Goal: Task Accomplishment & Management: Manage account settings

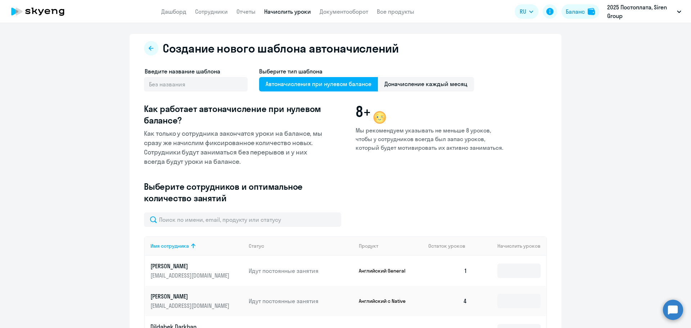
select select "10"
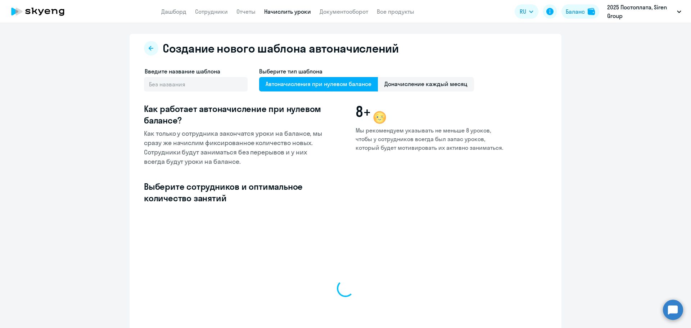
select select "10"
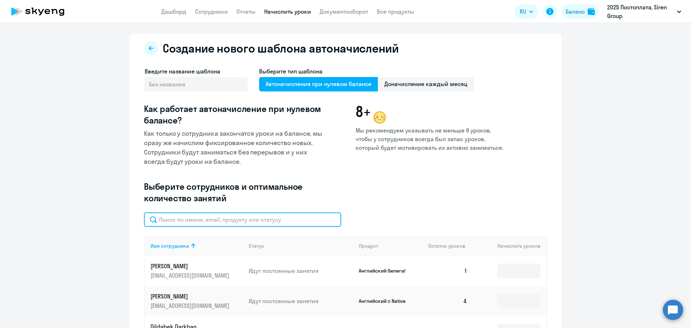
click at [236, 221] on input "text" at bounding box center [242, 219] width 197 height 14
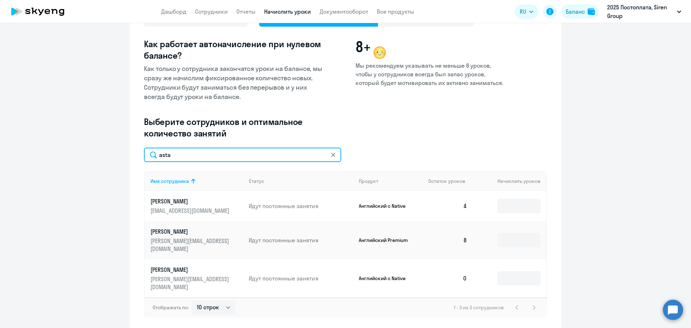
scroll to position [79, 0]
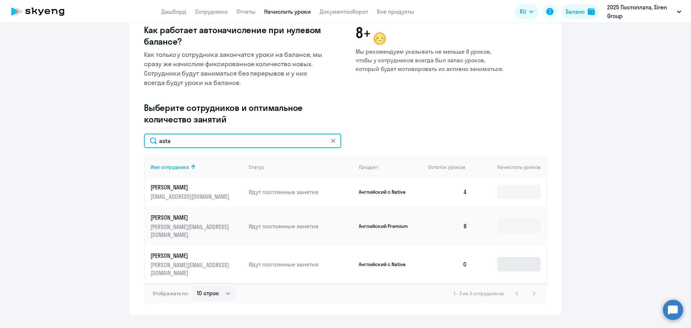
type input "asta"
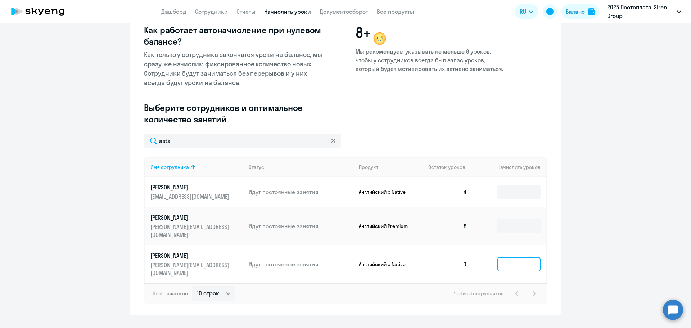
click at [518, 257] on input at bounding box center [518, 264] width 43 height 14
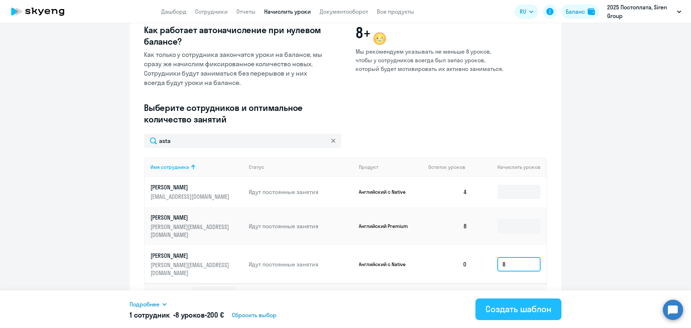
type input "8"
click at [499, 312] on div "Создать шаблон" at bounding box center [518, 309] width 66 height 12
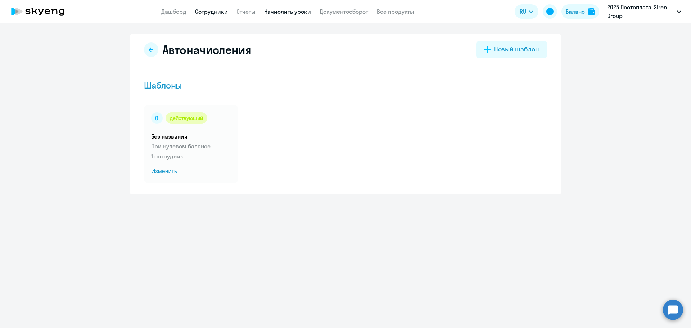
click at [216, 11] on link "Сотрудники" at bounding box center [211, 11] width 33 height 7
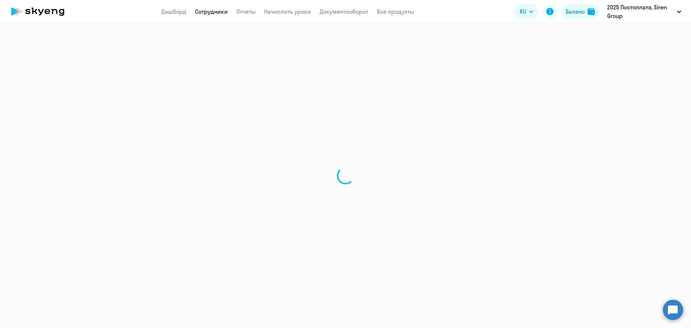
select select "30"
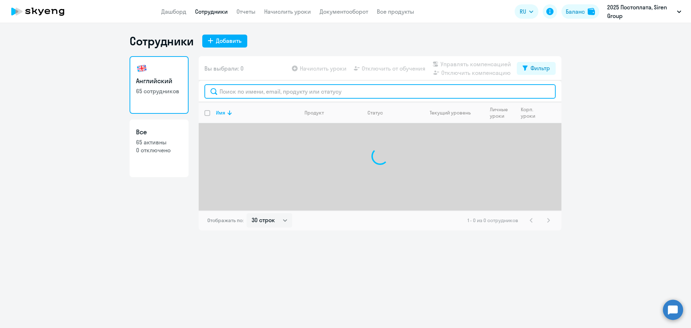
click at [238, 94] on input "text" at bounding box center [379, 91] width 351 height 14
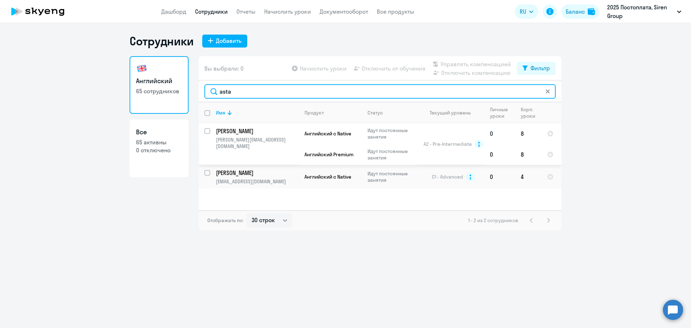
type input "asta"
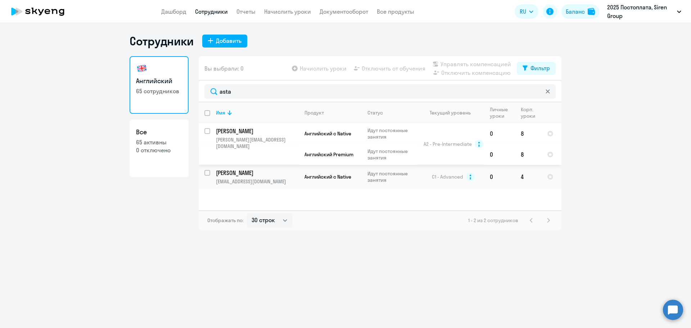
click at [207, 129] on input "select row 16017823" at bounding box center [211, 135] width 14 height 14
checkbox input "true"
click at [378, 65] on span "Отключить от обучения" at bounding box center [393, 68] width 64 height 9
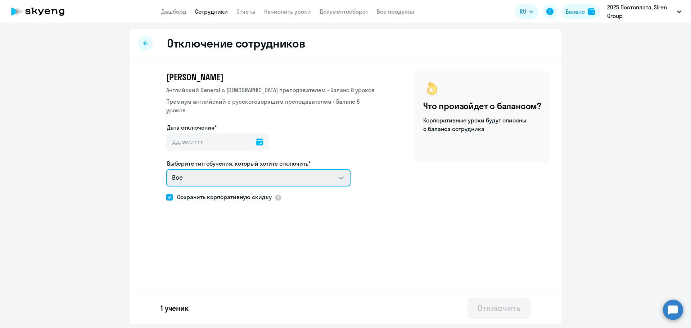
click at [328, 169] on select "Все Английский General с англоговорящим преподавателем Премиум английский с рус…" at bounding box center [258, 177] width 184 height 17
select select "english_adult_not_native_speaker_premium"
click at [166, 169] on select "Все Английский General с англоговорящим преподавателем Премиум английский с рус…" at bounding box center [258, 177] width 184 height 17
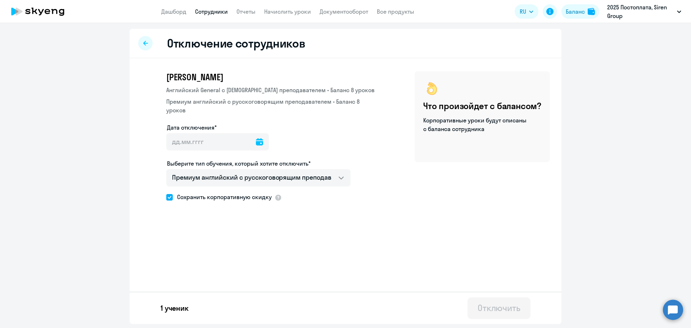
click at [257, 138] on icon at bounding box center [259, 141] width 7 height 7
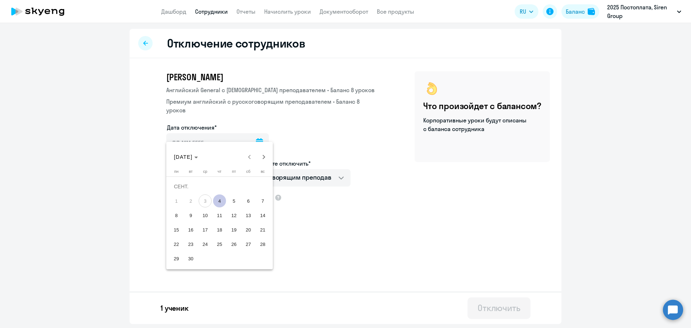
click at [218, 201] on span "4" at bounding box center [219, 200] width 13 height 13
type input "04.09.2025"
type input "4.9.2025"
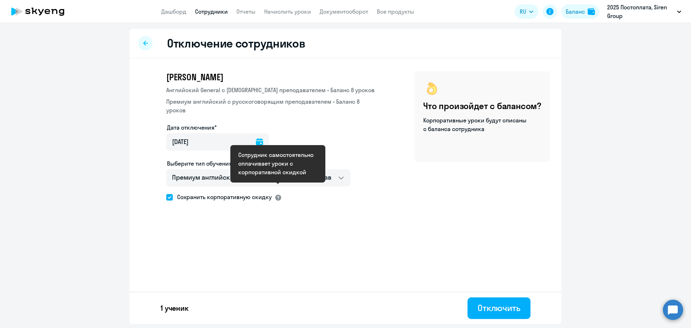
click at [277, 194] on div at bounding box center [277, 197] width 7 height 7
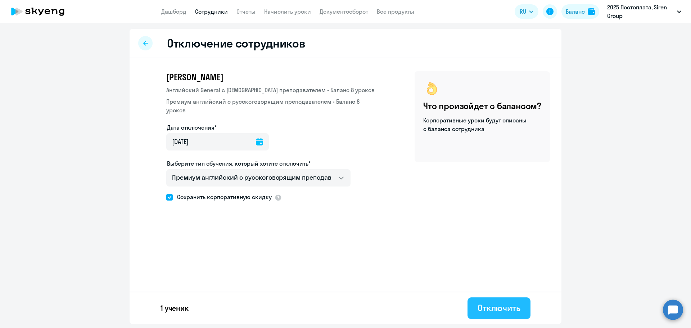
click at [478, 307] on div "Отключить" at bounding box center [498, 308] width 43 height 12
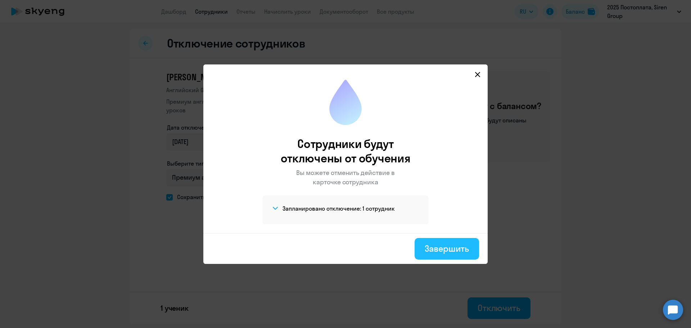
click at [433, 251] on div "Завершить" at bounding box center [446, 248] width 44 height 12
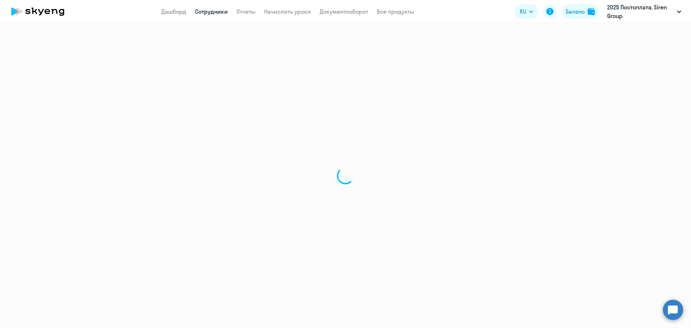
select select "30"
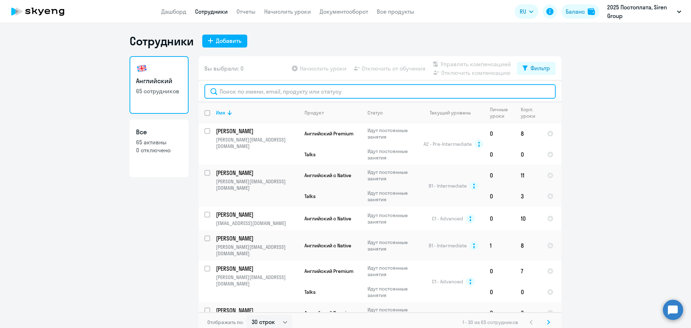
click at [227, 87] on input "text" at bounding box center [379, 91] width 351 height 14
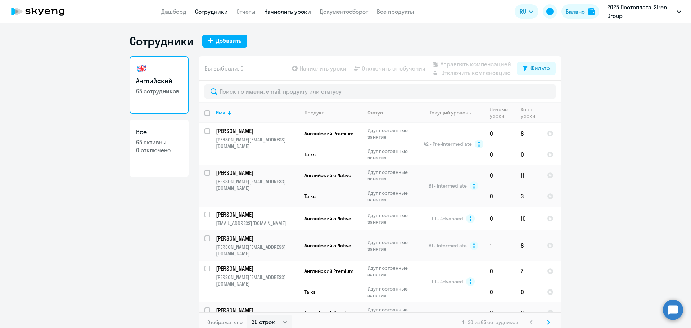
click at [277, 12] on link "Начислить уроки" at bounding box center [287, 11] width 47 height 7
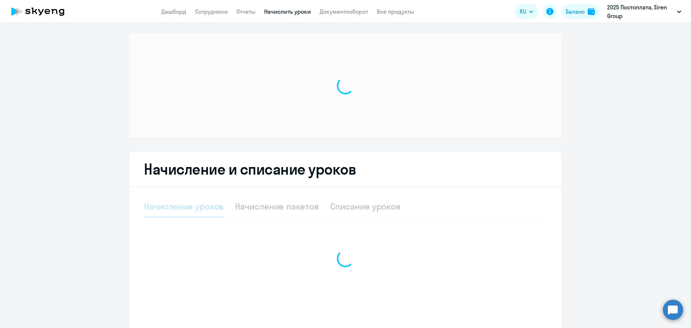
click at [557, 101] on div at bounding box center [345, 86] width 432 height 104
select select "10"
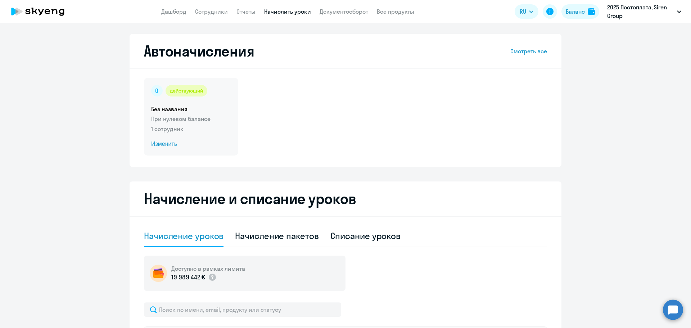
click at [161, 126] on p "1 сотрудник" at bounding box center [191, 128] width 80 height 9
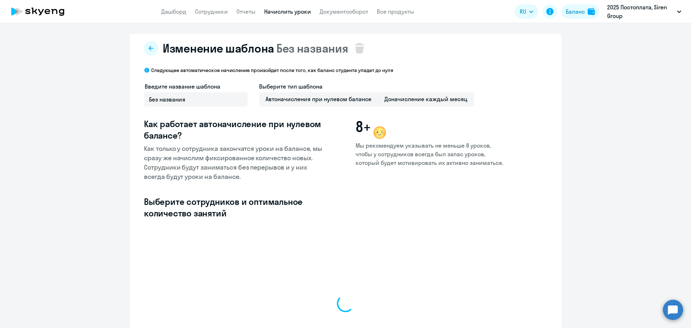
select select "10"
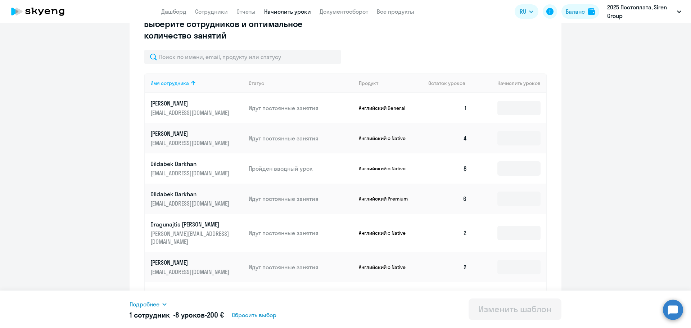
scroll to position [178, 0]
click at [512, 108] on input at bounding box center [518, 107] width 43 height 14
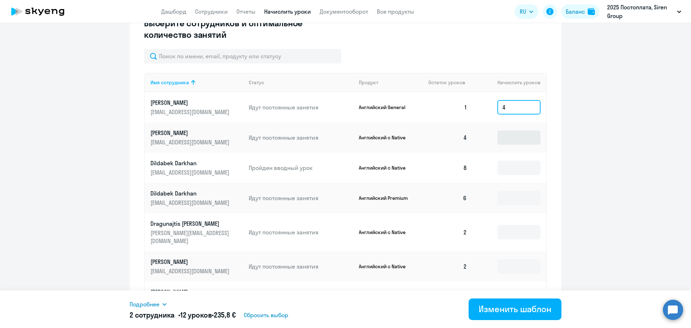
type input "4"
click at [512, 132] on input at bounding box center [518, 137] width 43 height 14
type input "4"
click at [514, 174] on input at bounding box center [518, 167] width 43 height 14
type input "4"
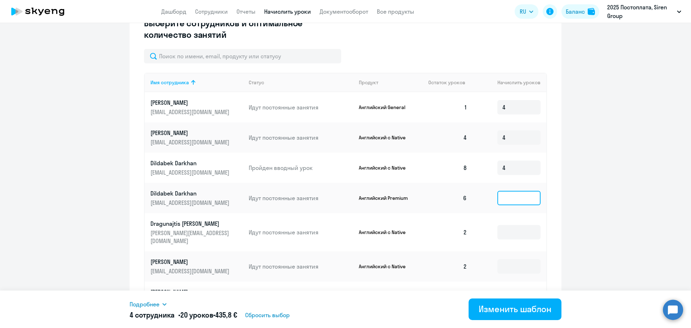
click at [511, 194] on input at bounding box center [518, 198] width 43 height 14
type input "4"
click at [512, 225] on input at bounding box center [518, 232] width 43 height 14
type input "4"
click at [511, 259] on input at bounding box center [518, 266] width 43 height 14
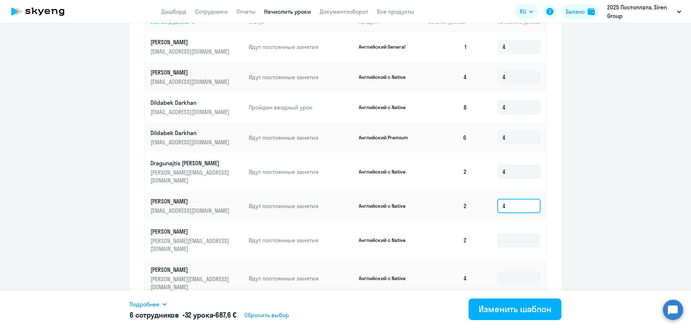
scroll to position [242, 0]
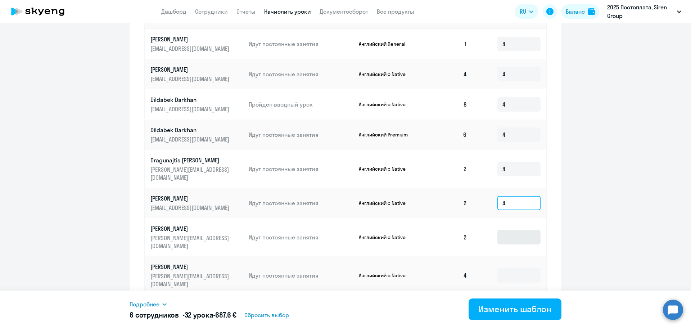
type input "4"
click at [509, 230] on input at bounding box center [518, 237] width 43 height 14
type input "4"
click at [503, 268] on input at bounding box center [518, 275] width 43 height 14
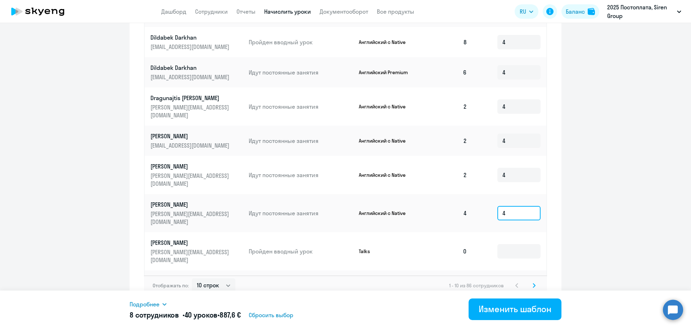
scroll to position [305, 0]
type input "4"
click at [510, 281] on input at bounding box center [518, 288] width 43 height 14
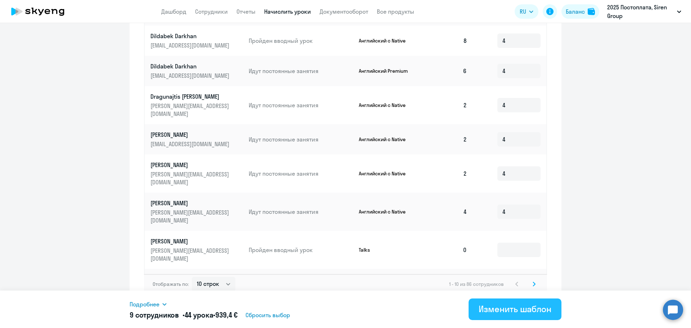
type input "4"
click at [497, 318] on button "Изменить шаблон" at bounding box center [514, 309] width 93 height 22
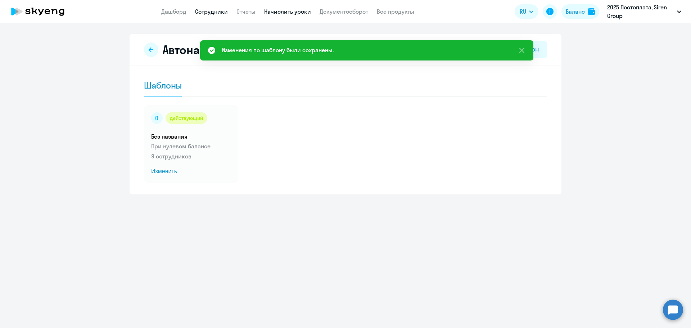
click at [203, 9] on link "Сотрудники" at bounding box center [211, 11] width 33 height 7
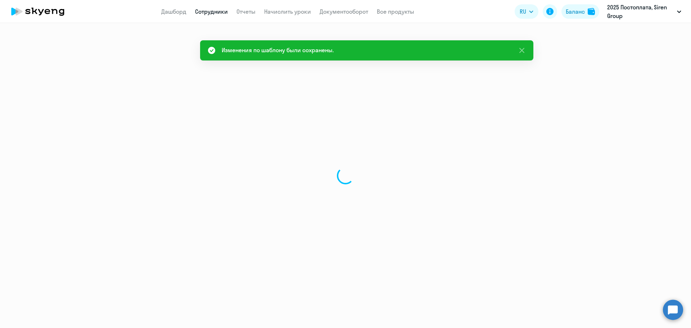
select select "30"
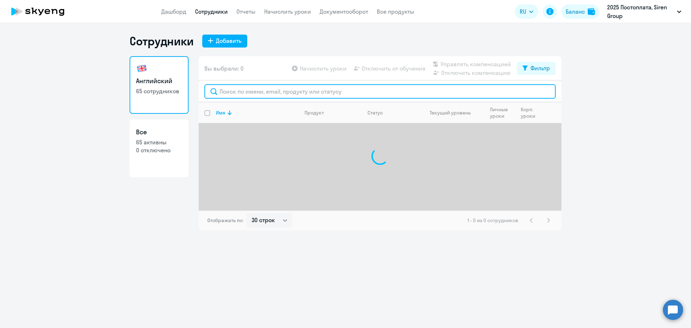
click at [266, 93] on input "text" at bounding box center [379, 91] width 351 height 14
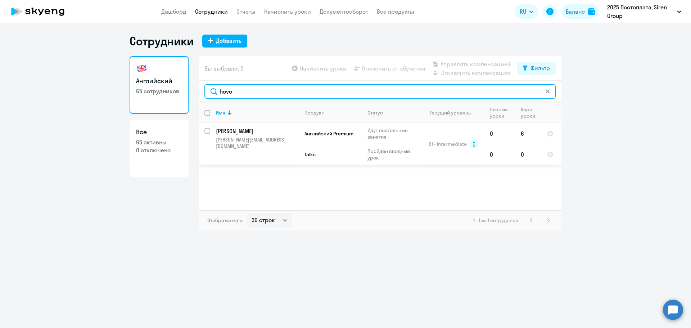
type input "hovo"
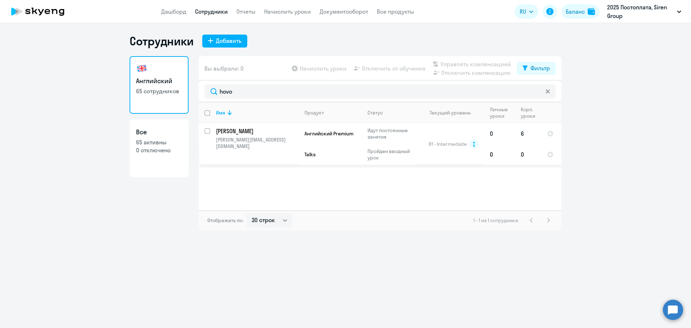
click at [210, 131] on input "select row 14433792" at bounding box center [211, 135] width 14 height 14
checkbox input "true"
click at [383, 71] on span "Отключить от обучения" at bounding box center [393, 68] width 64 height 9
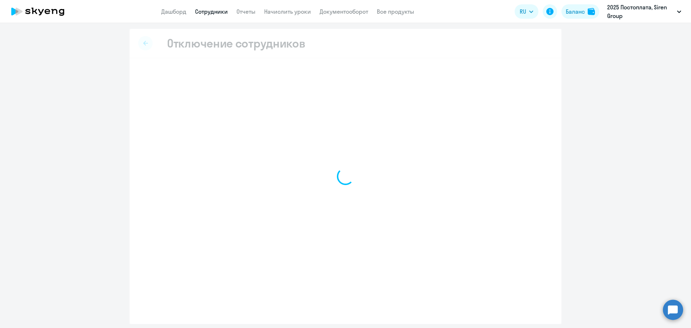
select select "all"
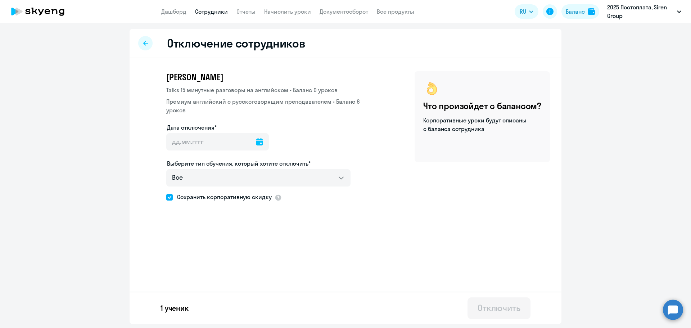
click at [256, 136] on div at bounding box center [259, 141] width 7 height 17
click at [256, 140] on icon at bounding box center [259, 141] width 7 height 7
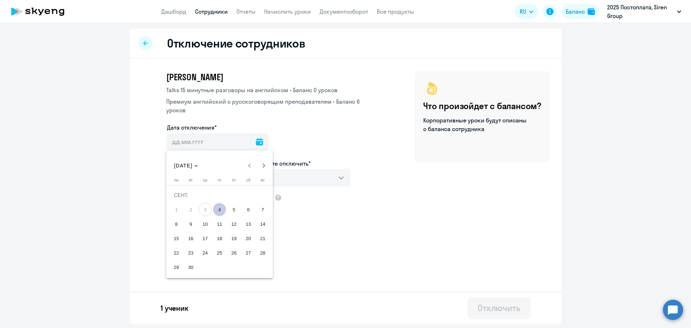
click at [221, 211] on span "4" at bounding box center [219, 209] width 13 height 13
type input "04.09.2025"
type input "4.9.2025"
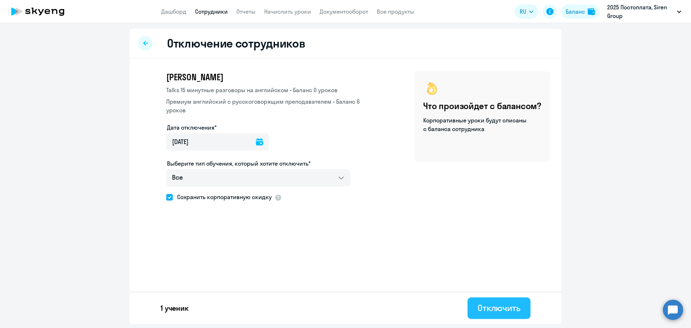
click at [480, 309] on div "Отключить" at bounding box center [498, 308] width 43 height 12
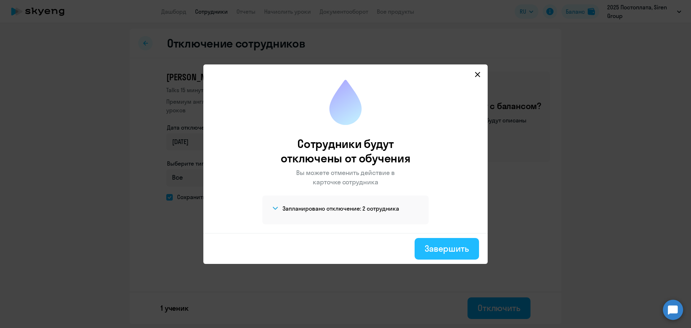
click at [431, 251] on div "Завершить" at bounding box center [446, 248] width 44 height 12
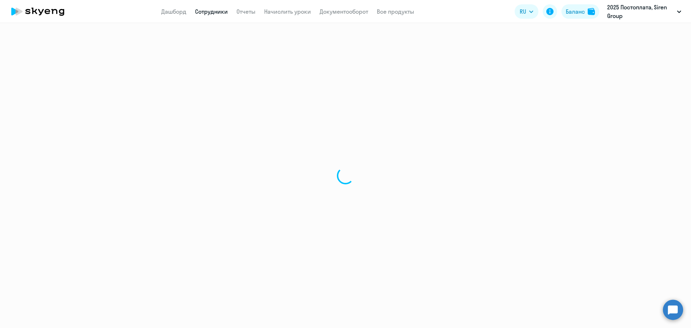
select select "30"
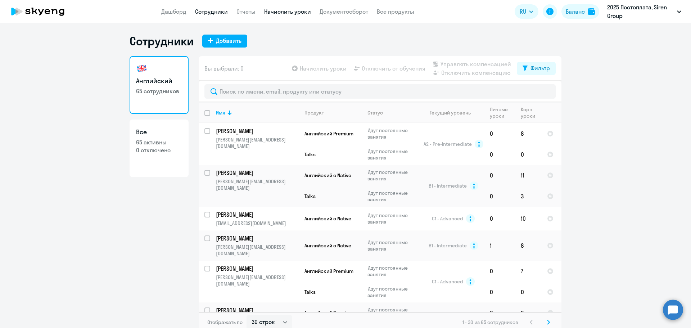
click at [287, 13] on link "Начислить уроки" at bounding box center [287, 11] width 47 height 7
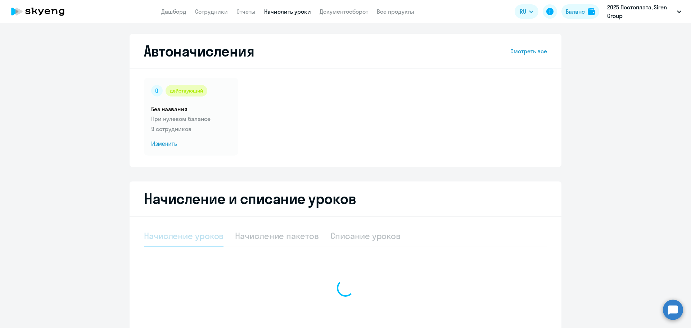
select select "10"
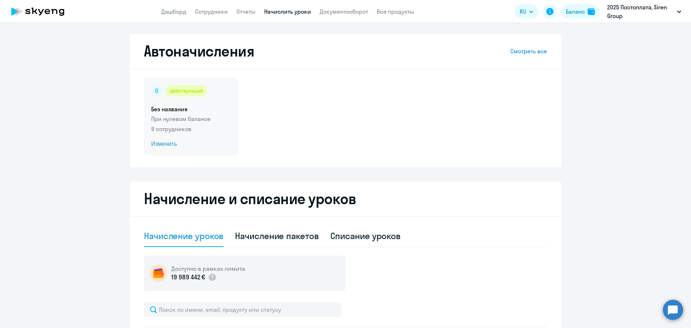
click at [192, 111] on h5 "Без названия" at bounding box center [191, 109] width 80 height 8
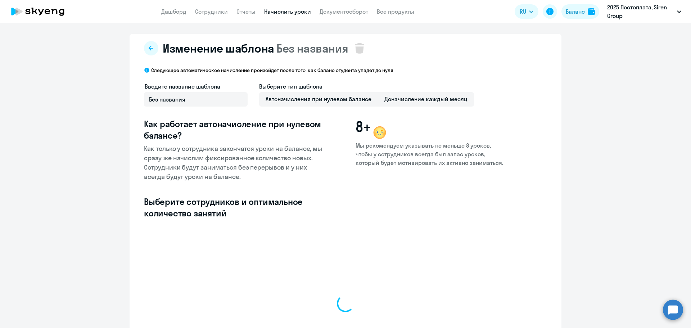
select select "10"
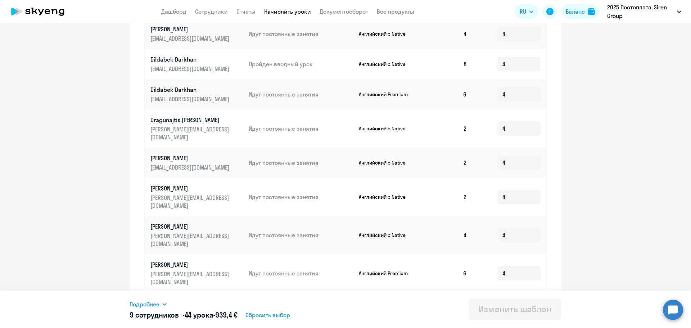
scroll to position [305, 0]
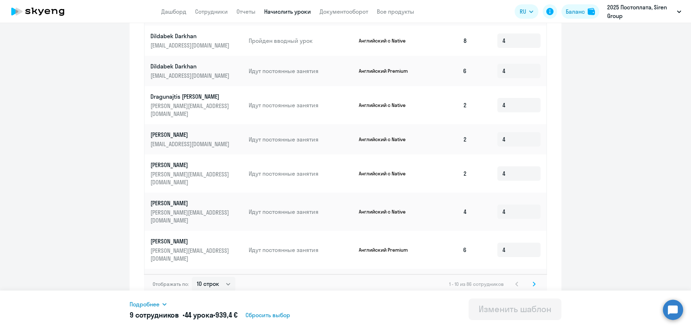
click at [532, 284] on div "Отображать по: 10 строк 30 строк 50 строк 1 - 10 из 86 сотрудников" at bounding box center [345, 284] width 403 height 20
click at [530, 284] on div "Отображать по: 10 строк 30 строк 50 строк 1 - 10 из 86 сотрудников" at bounding box center [345, 284] width 403 height 20
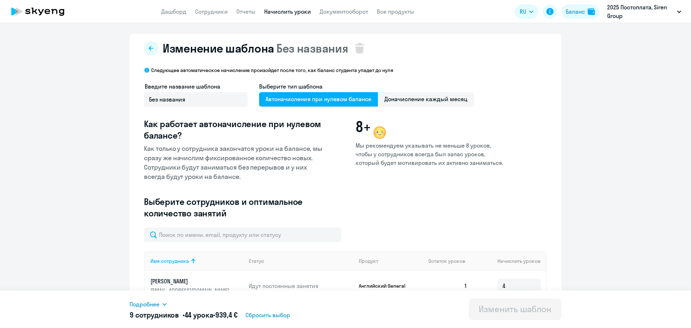
select select "10"
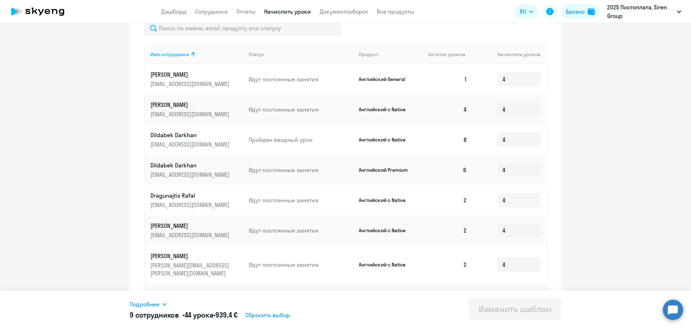
scroll to position [305, 0]
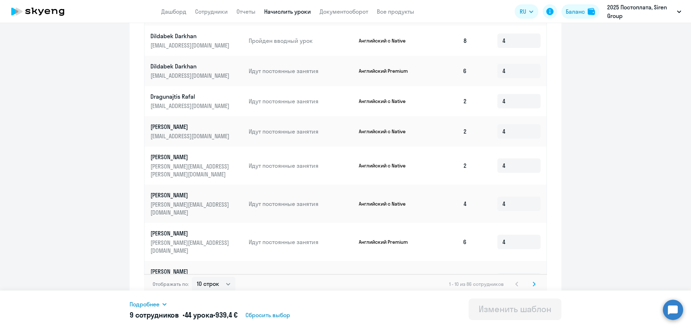
click at [532, 281] on icon at bounding box center [533, 283] width 3 height 5
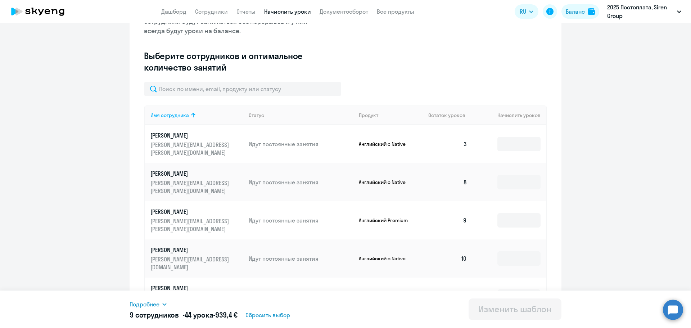
scroll to position [147, 0]
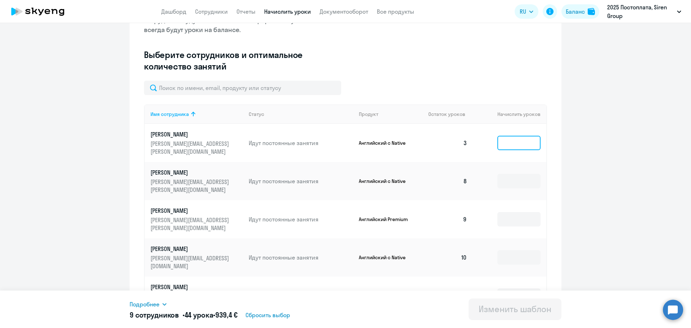
click at [502, 138] on input at bounding box center [518, 143] width 43 height 14
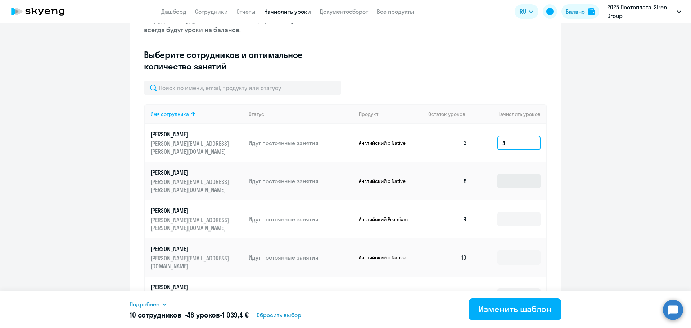
type input "4"
click at [504, 174] on input at bounding box center [518, 181] width 43 height 14
type input "4"
click at [505, 207] on td at bounding box center [509, 219] width 73 height 38
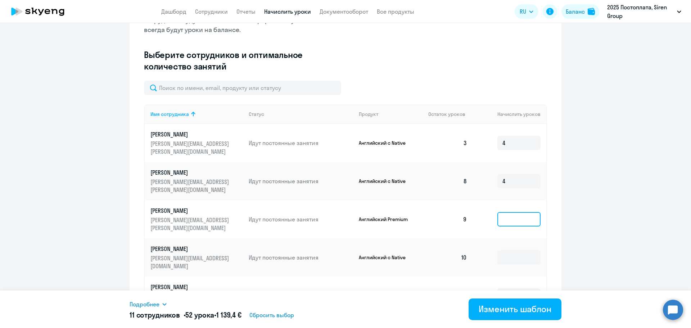
click at [505, 212] on input at bounding box center [518, 219] width 43 height 14
type input "4"
click at [505, 250] on input at bounding box center [518, 257] width 43 height 14
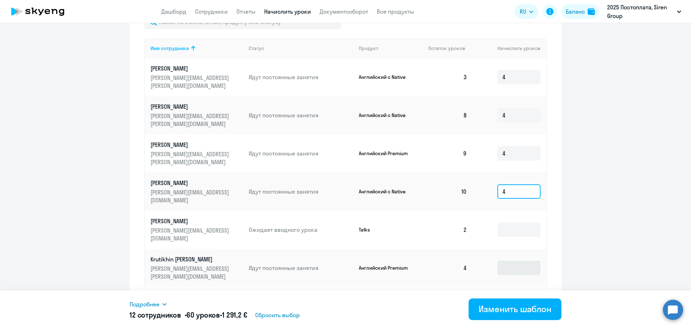
type input "4"
click at [508, 260] on input at bounding box center [518, 267] width 43 height 14
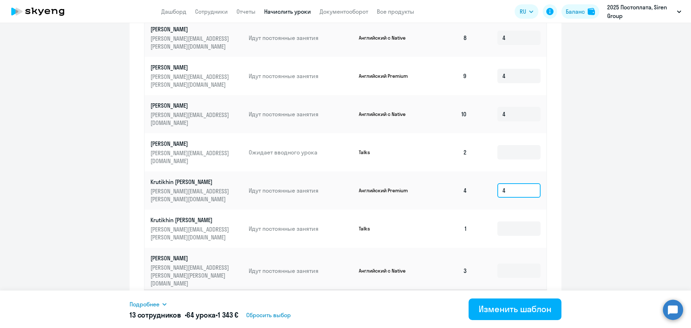
scroll to position [290, 0]
type input "4"
click at [504, 263] on input at bounding box center [518, 270] width 43 height 14
type input "4"
click at [504, 301] on input at bounding box center [518, 308] width 43 height 14
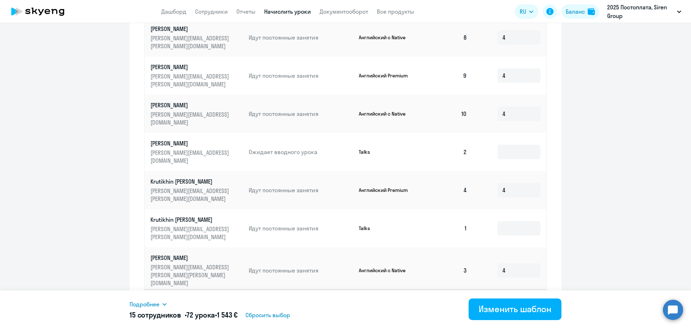
type input "4"
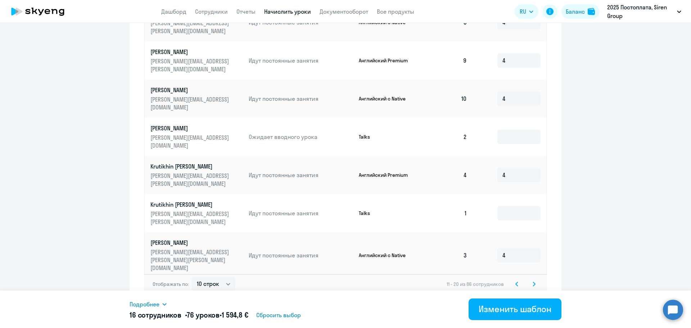
type input "4"
click at [529, 279] on svg-icon at bounding box center [533, 283] width 9 height 9
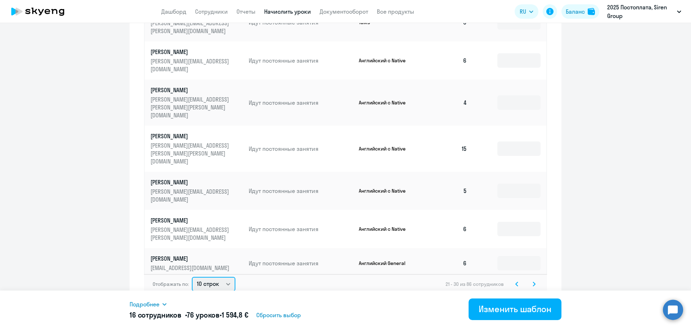
click at [220, 281] on select "10 строк 30 строк 50 строк" at bounding box center [214, 284] width 44 height 14
select select "50"
click at [192, 277] on select "10 строк 30 строк 50 строк" at bounding box center [214, 284] width 44 height 14
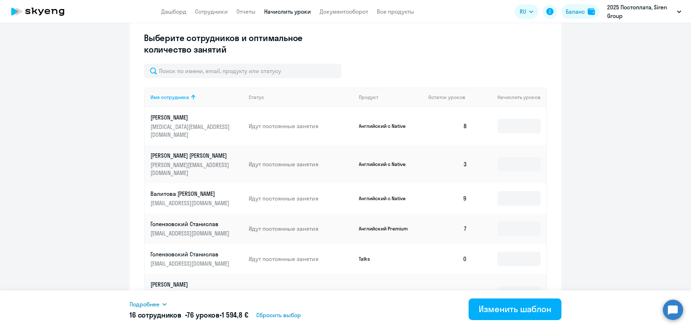
scroll to position [164, 0]
click at [515, 118] on input at bounding box center [518, 125] width 43 height 14
type input "4"
click at [504, 156] on input at bounding box center [518, 163] width 43 height 14
type input "4"
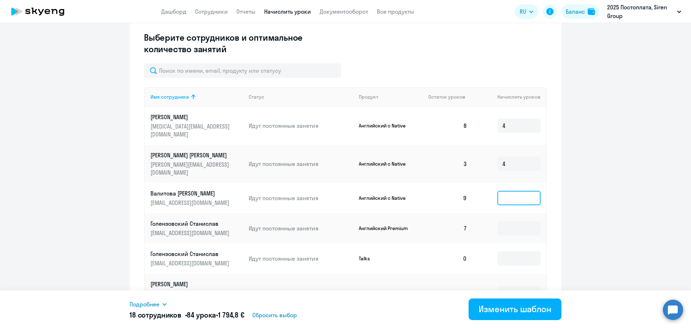
click at [500, 191] on input at bounding box center [518, 198] width 43 height 14
type input "4"
click at [500, 221] on input at bounding box center [518, 228] width 43 height 14
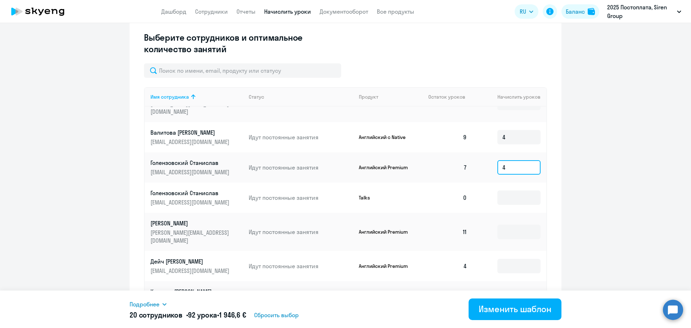
scroll to position [61, 0]
type input "4"
click at [497, 224] on input at bounding box center [518, 231] width 43 height 14
type input "4"
click at [502, 258] on input at bounding box center [518, 265] width 43 height 14
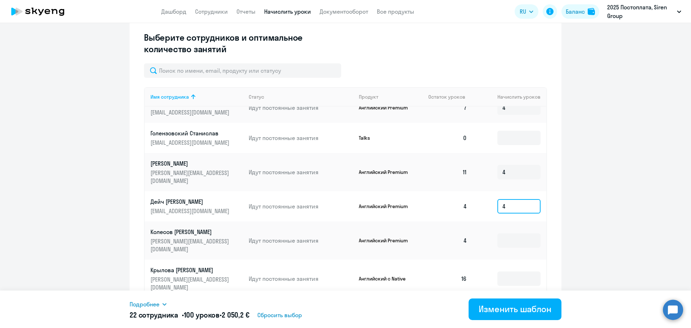
scroll to position [122, 0]
type input "4"
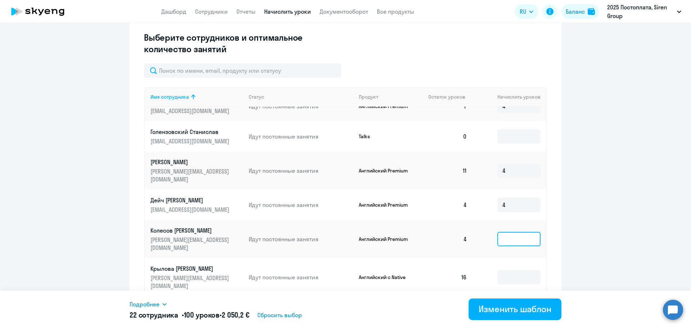
click at [497, 232] on input at bounding box center [518, 239] width 43 height 14
type input "4"
click at [502, 270] on input at bounding box center [518, 277] width 43 height 14
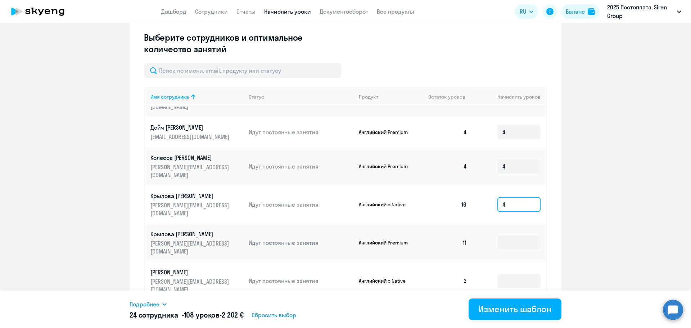
scroll to position [195, 0]
type input "4"
click at [499, 235] on input at bounding box center [518, 242] width 43 height 14
type input "4"
click at [500, 273] on input at bounding box center [518, 280] width 43 height 14
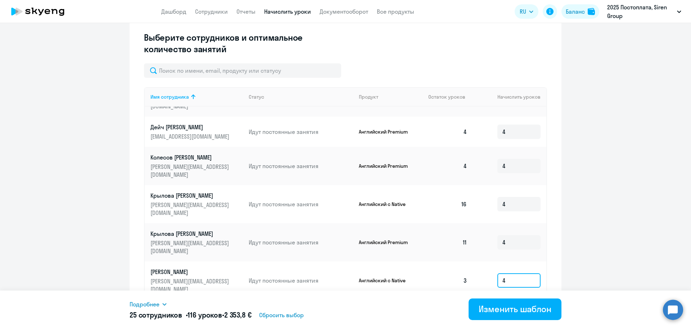
type input "4"
click at [500, 311] on input at bounding box center [518, 318] width 43 height 14
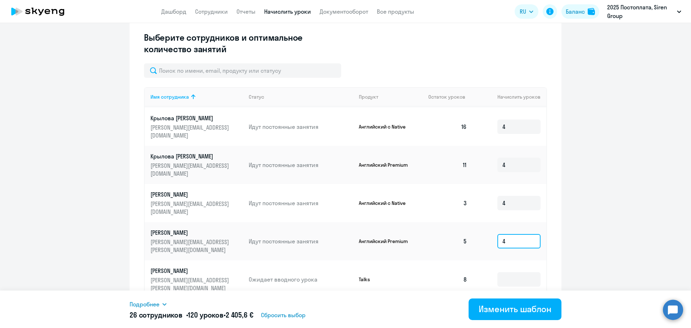
scroll to position [275, 0]
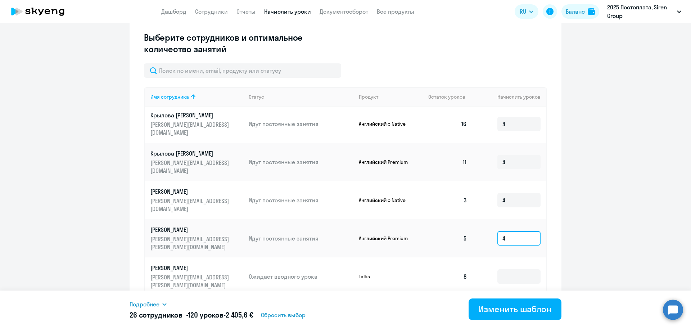
type input "4"
click at [502, 307] on input at bounding box center [518, 314] width 43 height 14
type input "4"
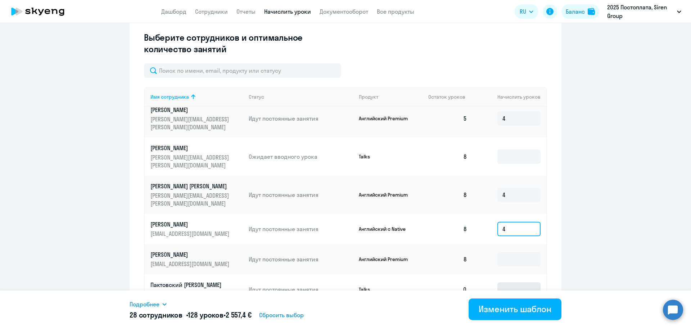
scroll to position [395, 0]
type input "4"
click at [500, 251] on input at bounding box center [518, 258] width 43 height 14
type input "4"
click at [498, 312] on input at bounding box center [518, 319] width 43 height 14
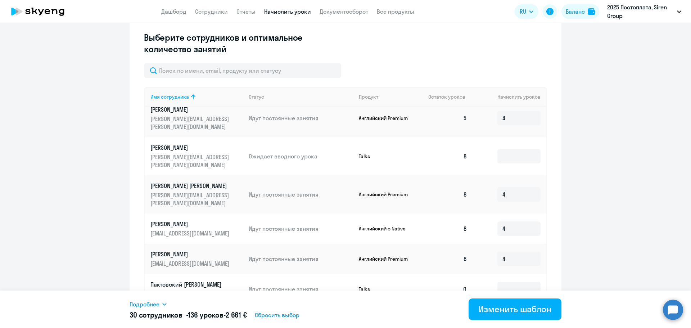
scroll to position [465, 0]
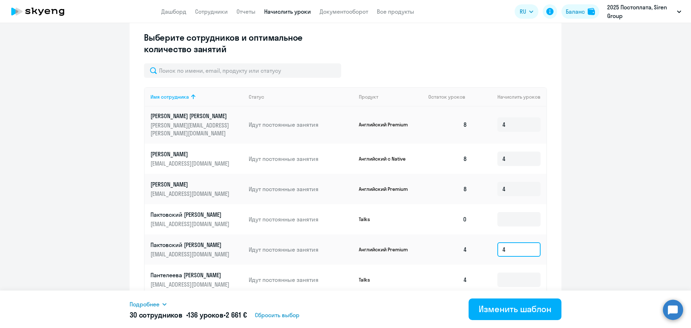
type input "4"
click at [498, 302] on input at bounding box center [518, 309] width 43 height 14
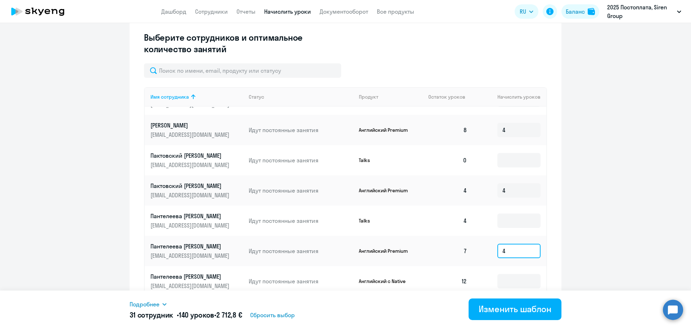
scroll to position [524, 0]
type input "4"
click at [497, 273] on input at bounding box center [518, 280] width 43 height 14
type input "4"
click at [503, 307] on input at bounding box center [518, 314] width 43 height 14
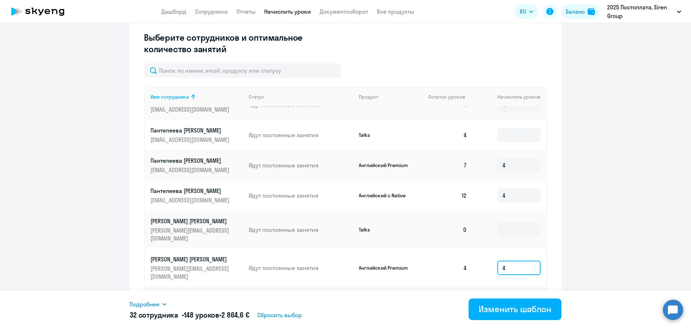
scroll to position [610, 0]
type input "4"
click at [497, 294] on input at bounding box center [518, 301] width 43 height 14
type input "4"
click at [499, 324] on input at bounding box center [518, 331] width 43 height 14
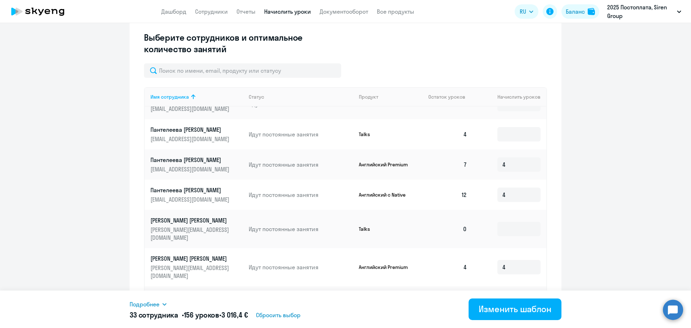
type input "4"
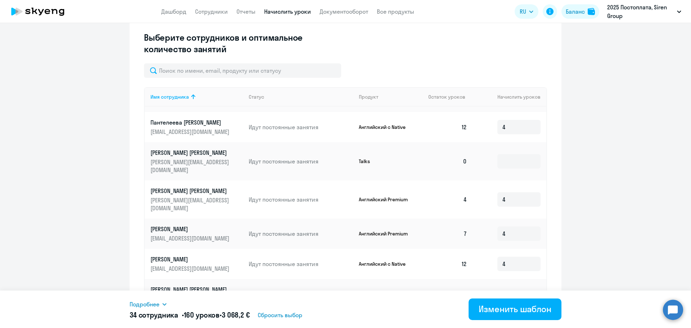
type input "4"
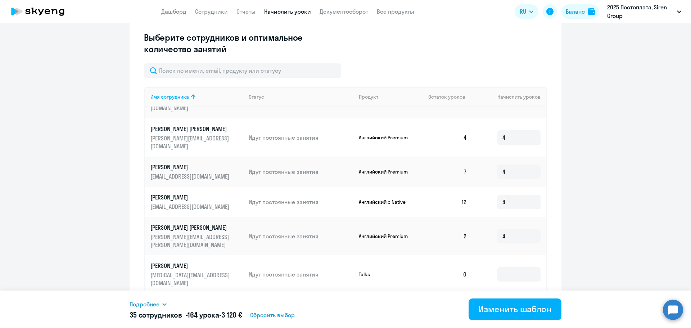
scroll to position [740, 0]
type input "4"
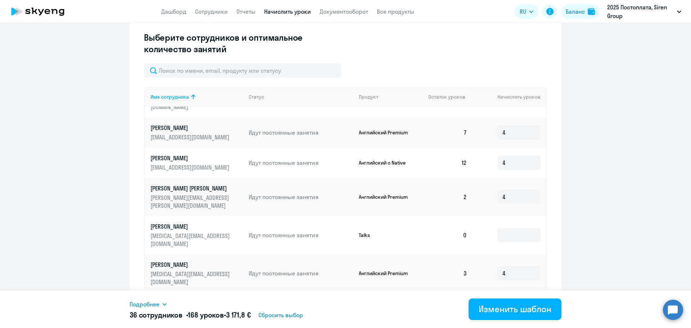
type input "4"
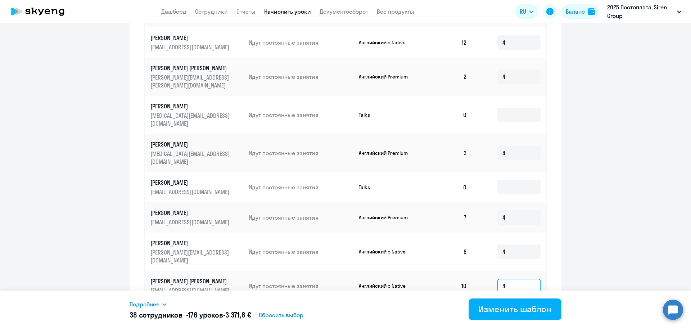
scroll to position [286, 0]
type input "4"
click at [497, 311] on input at bounding box center [518, 318] width 43 height 14
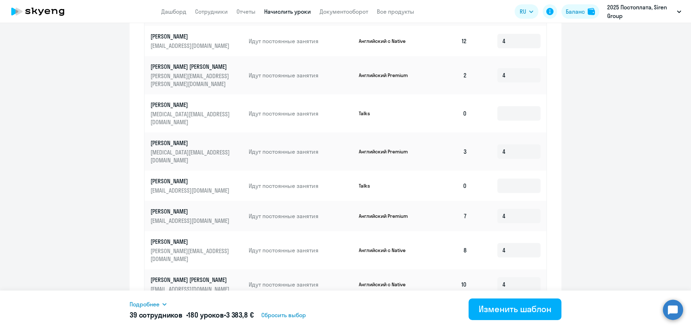
type input "4"
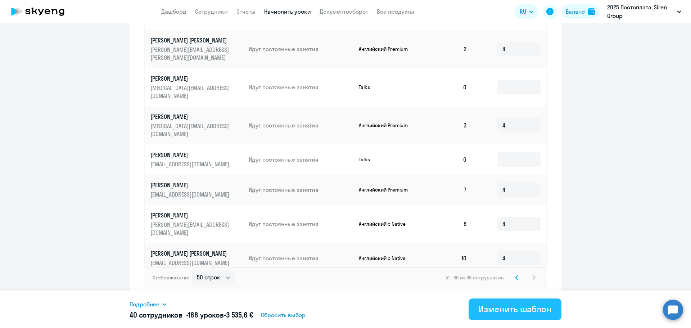
type input "4"
click at [502, 310] on div "Изменить шаблон" at bounding box center [514, 309] width 73 height 12
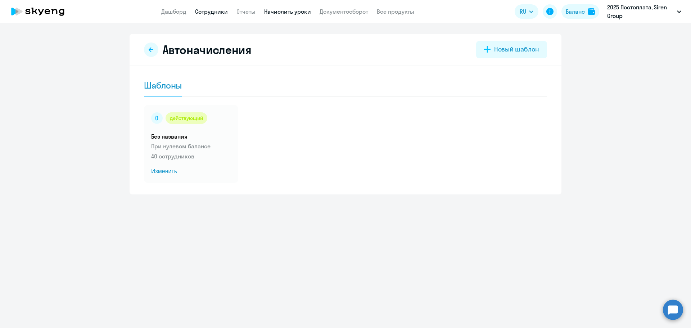
click at [210, 14] on link "Сотрудники" at bounding box center [211, 11] width 33 height 7
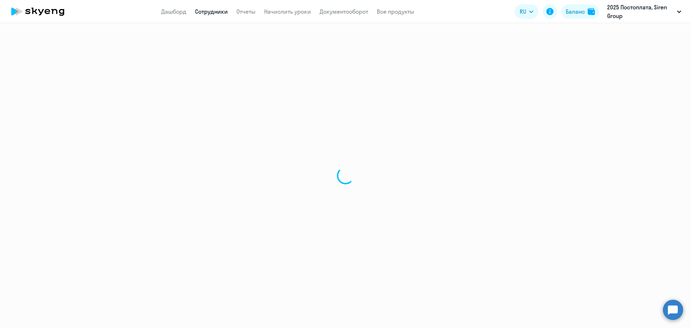
select select "30"
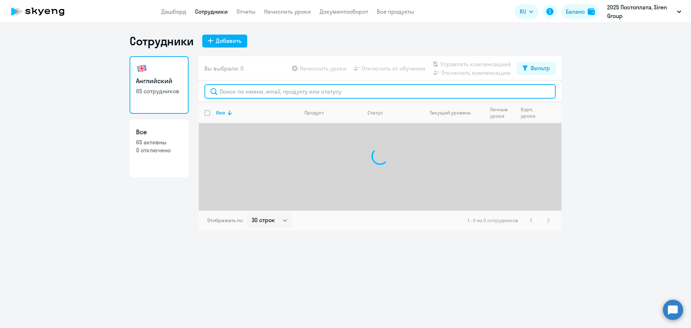
click at [259, 94] on input "text" at bounding box center [379, 91] width 351 height 14
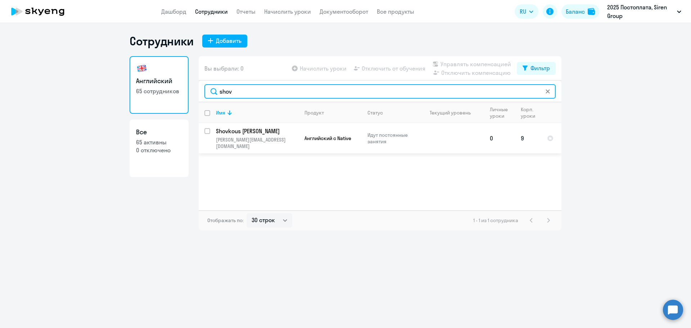
type input "shov"
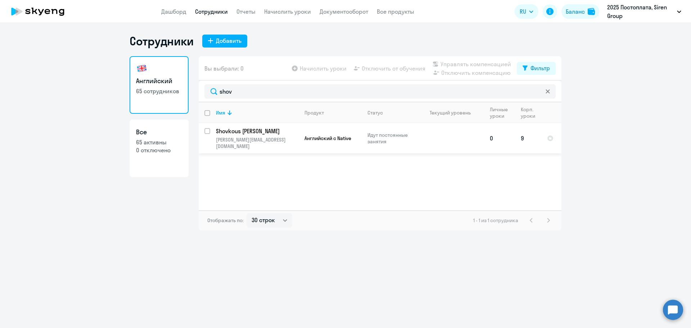
click at [208, 133] on input "select row 23513515" at bounding box center [211, 135] width 14 height 14
checkbox input "true"
click at [380, 69] on span "Отключить от обучения" at bounding box center [393, 68] width 64 height 9
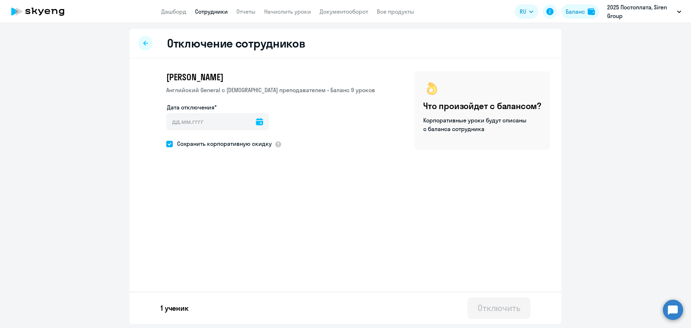
click at [256, 120] on icon at bounding box center [259, 121] width 7 height 7
click at [192, 220] on span "16" at bounding box center [190, 217] width 13 height 13
type input "[DATE]"
click at [492, 304] on div "Отключить" at bounding box center [498, 308] width 43 height 12
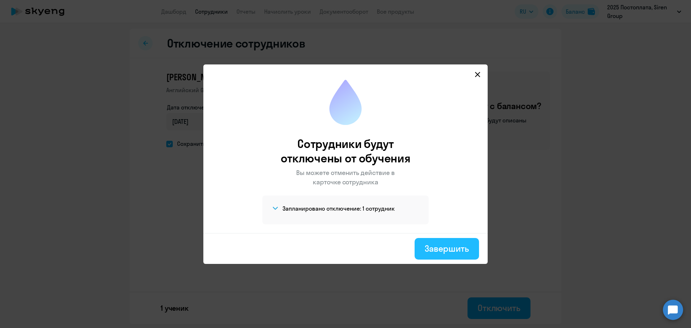
click at [439, 248] on div "Завершить" at bounding box center [446, 248] width 44 height 12
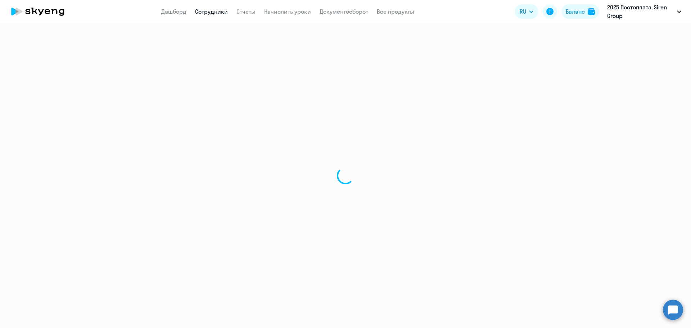
select select "30"
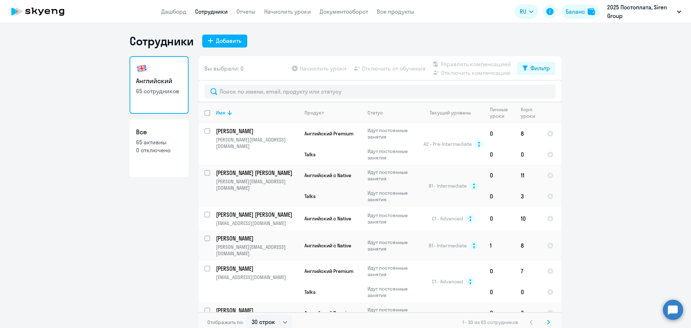
click at [276, 15] on app-menu-item-link "Начислить уроки" at bounding box center [287, 11] width 47 height 9
click at [281, 12] on link "Начислить уроки" at bounding box center [287, 11] width 47 height 7
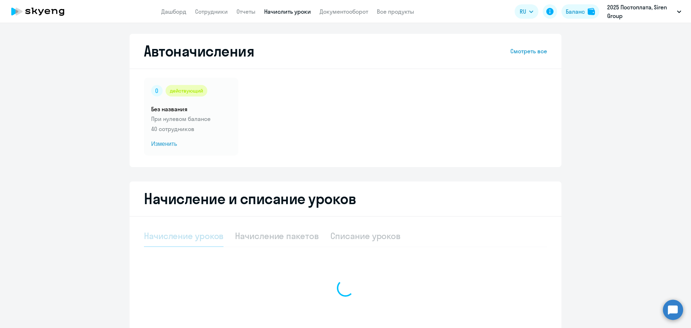
select select "10"
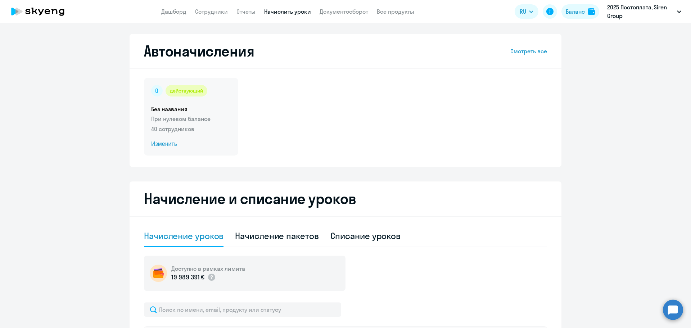
click at [183, 117] on p "При нулевом балансе" at bounding box center [191, 118] width 80 height 9
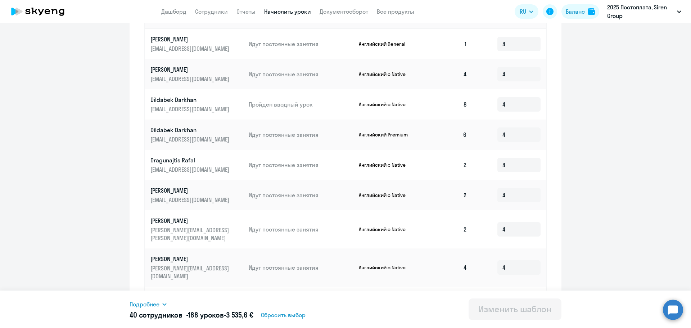
scroll to position [305, 0]
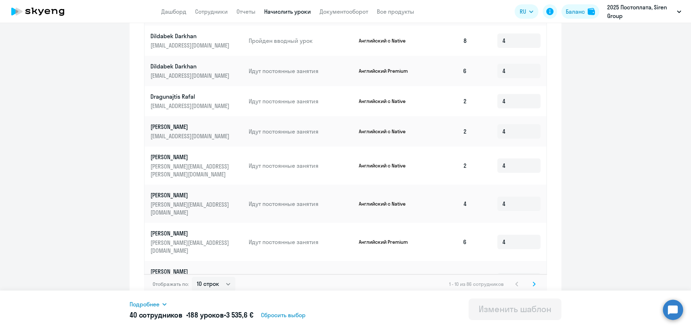
click at [164, 305] on icon at bounding box center [164, 304] width 6 height 6
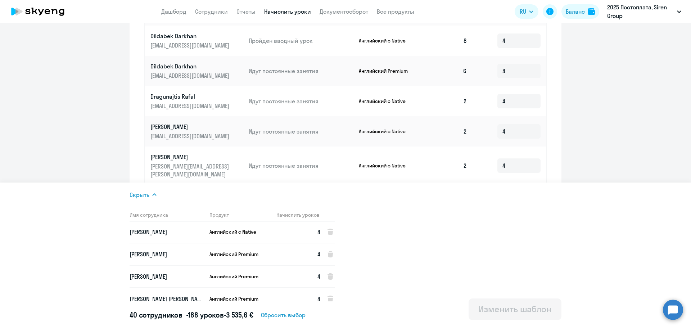
scroll to position [0, 0]
click at [87, 117] on ng-component "Изменение шаблона Без названия Следующее автоматическое начисление произойдет п…" at bounding box center [345, 16] width 691 height 577
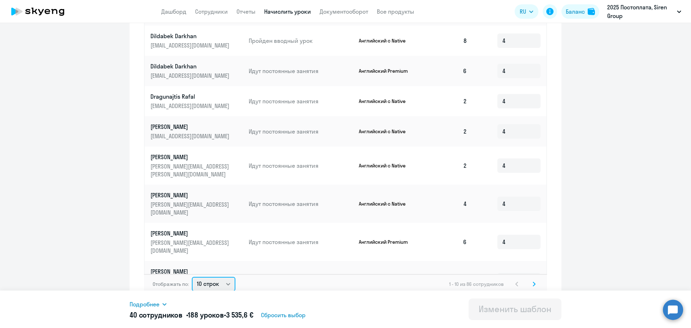
click at [224, 278] on select "10 строк 30 строк 50 строк" at bounding box center [214, 284] width 44 height 14
select select "50"
click at [192, 277] on select "10 строк 30 строк 50 строк" at bounding box center [214, 284] width 44 height 14
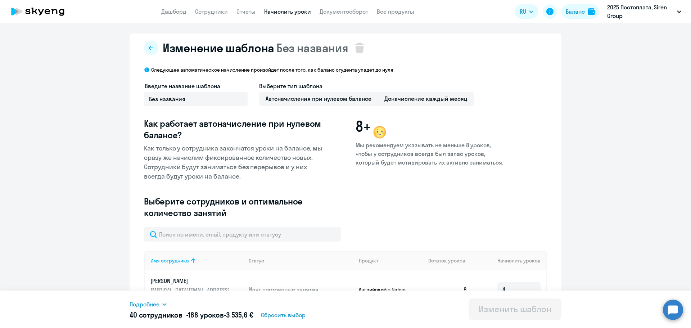
scroll to position [0, 0]
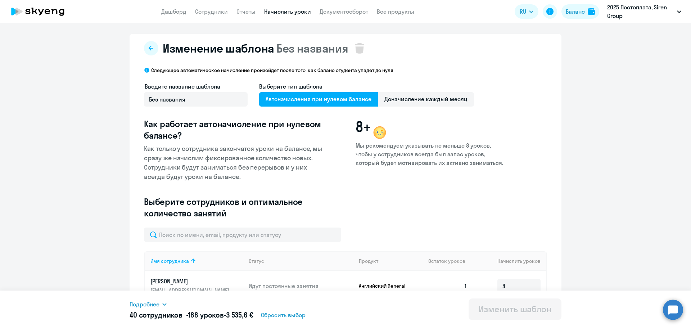
select select "10"
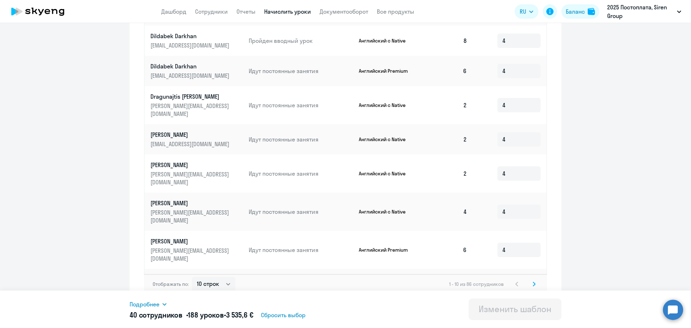
scroll to position [305, 0]
click at [498, 281] on input at bounding box center [518, 288] width 43 height 14
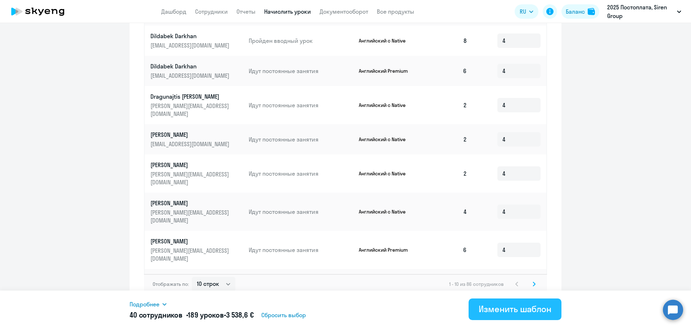
type input "1"
click at [491, 306] on div "Изменить шаблон" at bounding box center [514, 309] width 73 height 12
